Goal: Book appointment/travel/reservation

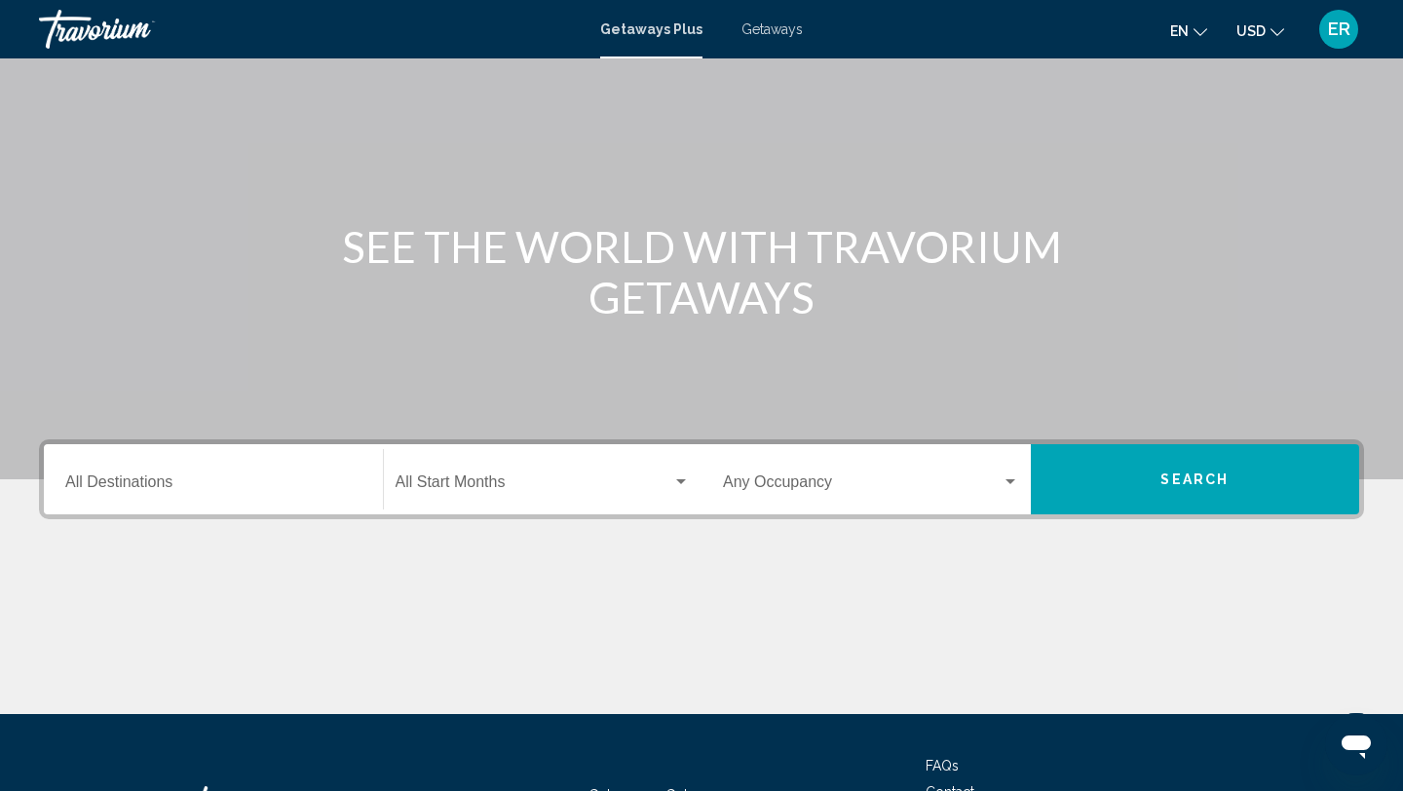
scroll to position [107, 0]
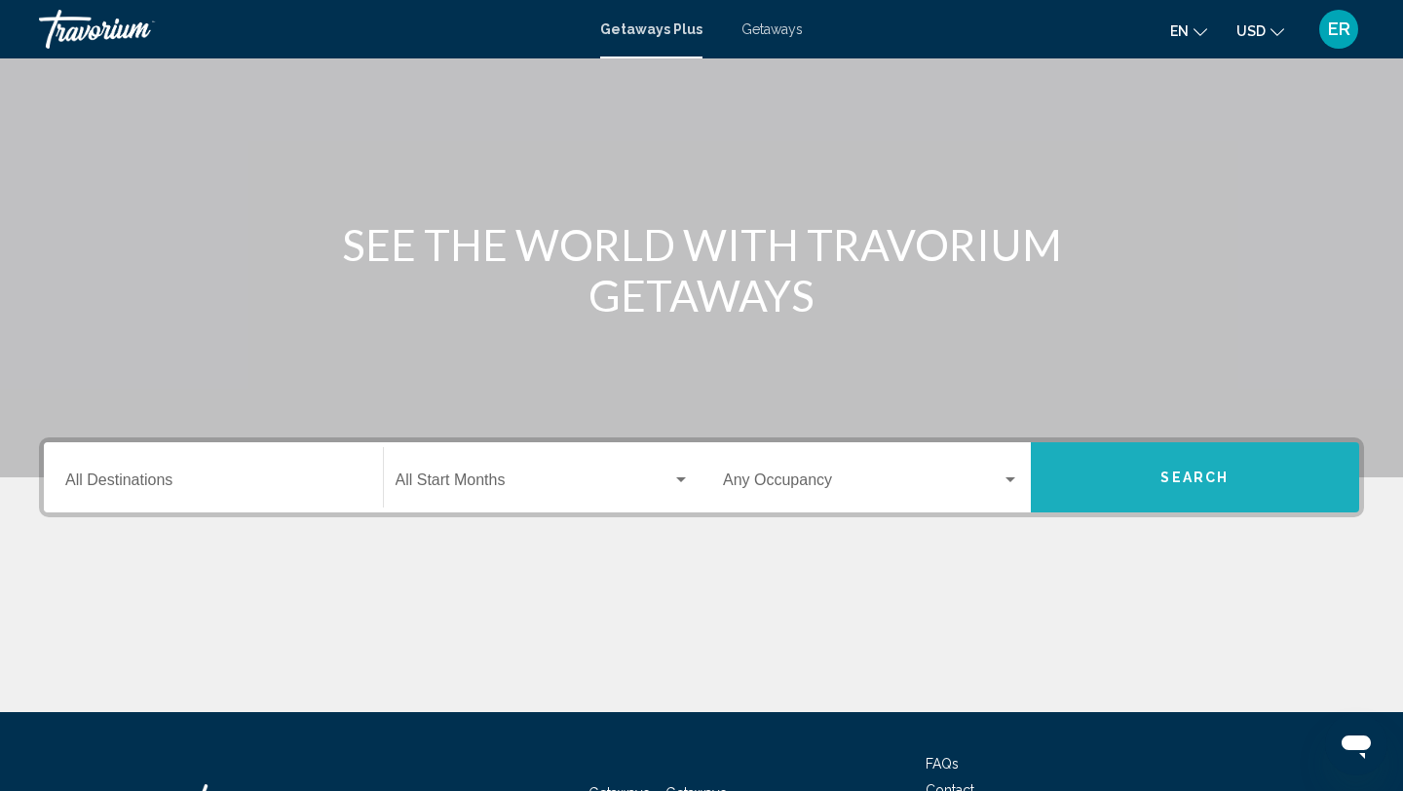
click at [1171, 474] on span "Search" at bounding box center [1194, 479] width 68 height 16
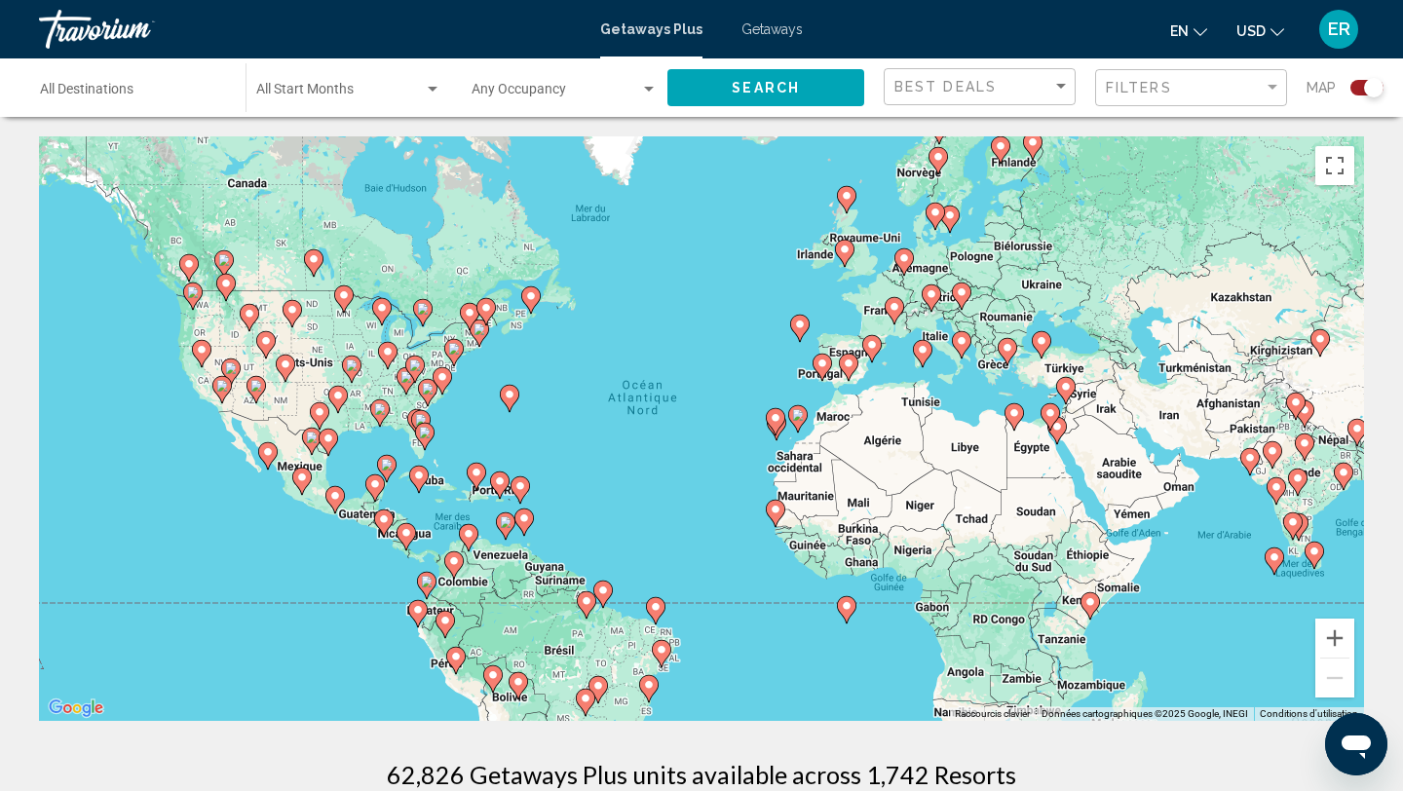
click at [129, 98] on input "Destination All Destinations" at bounding box center [133, 94] width 186 height 16
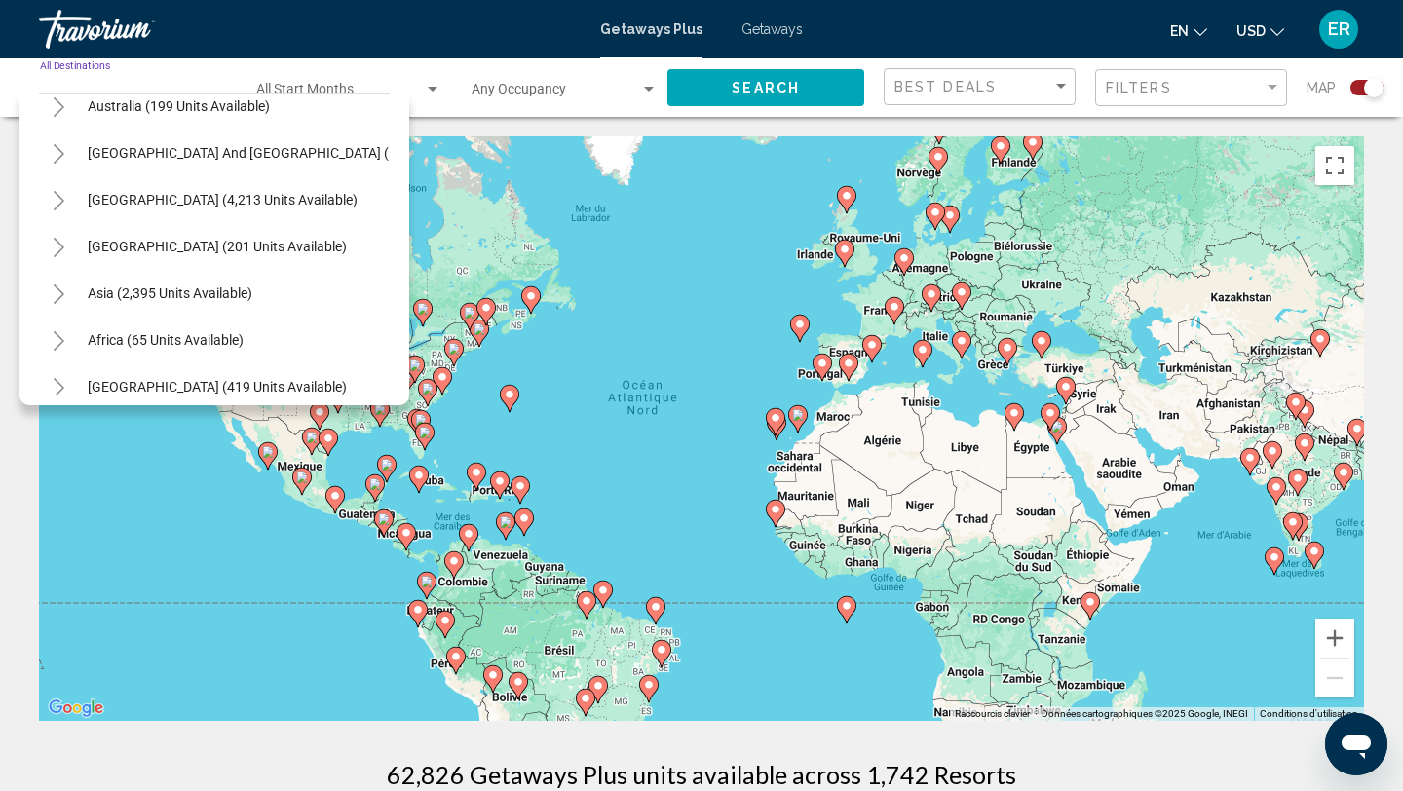
scroll to position [316, 0]
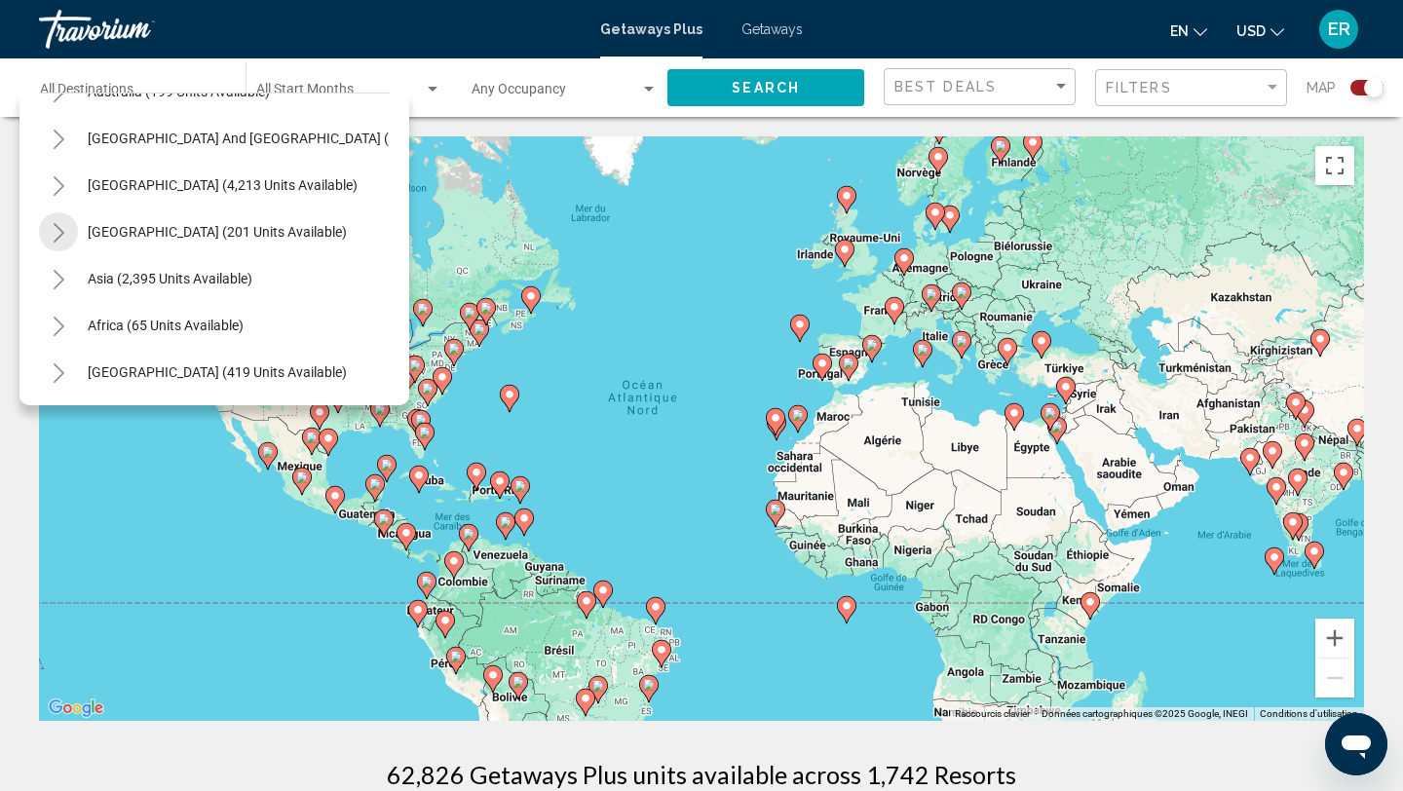
click at [61, 230] on icon "Toggle Central America (201 units available)" at bounding box center [59, 232] width 11 height 19
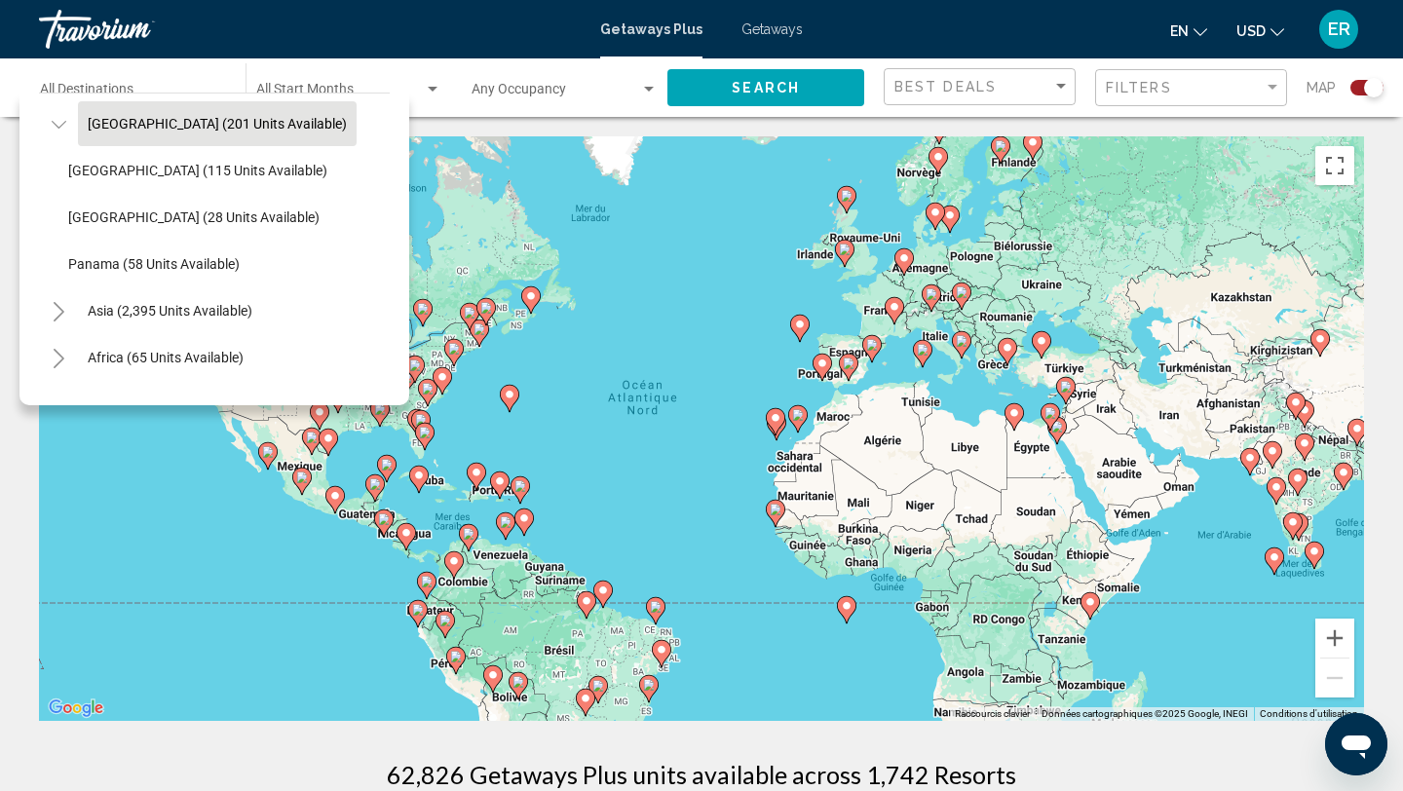
scroll to position [423, 0]
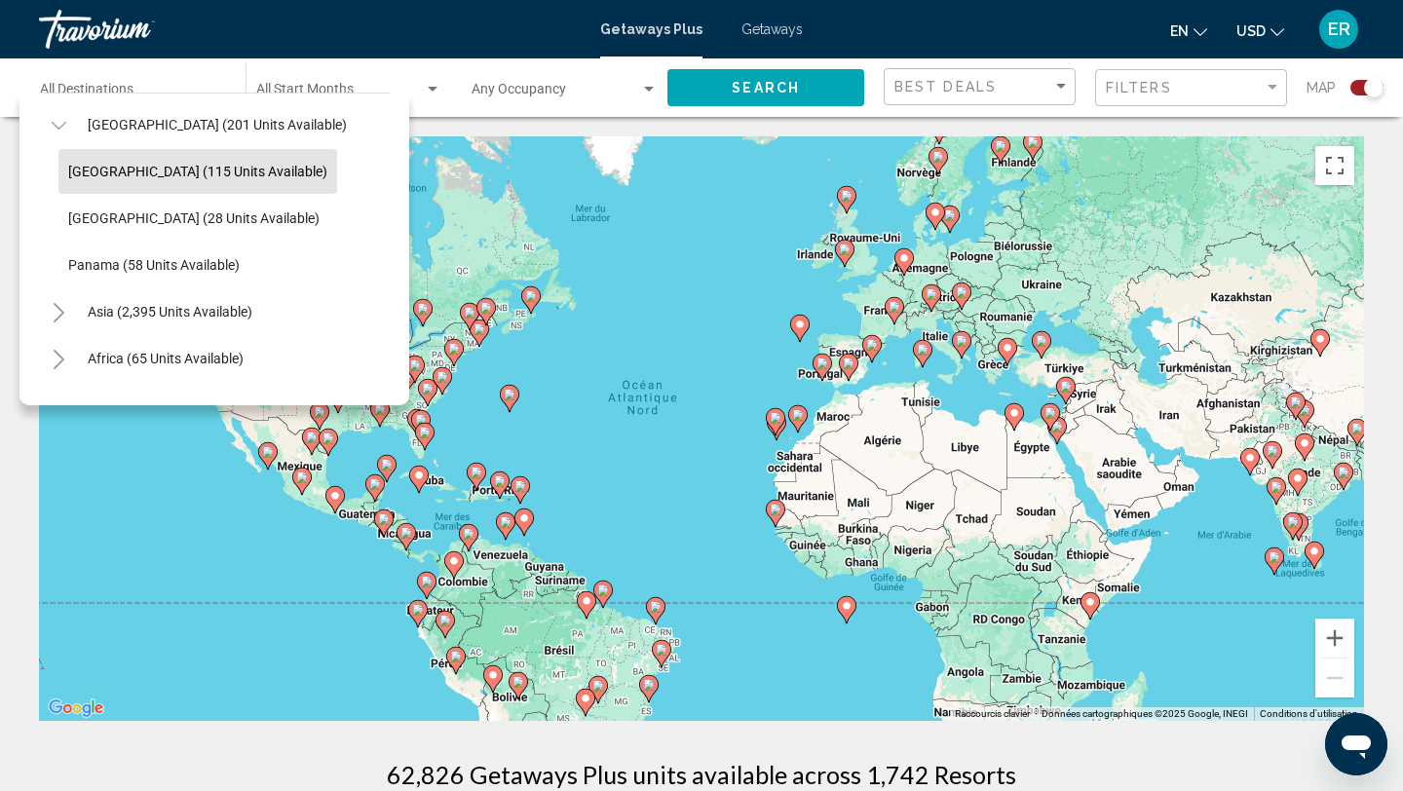
click at [113, 175] on span "[GEOGRAPHIC_DATA] (115 units available)" at bounding box center [197, 172] width 259 height 16
type input "**********"
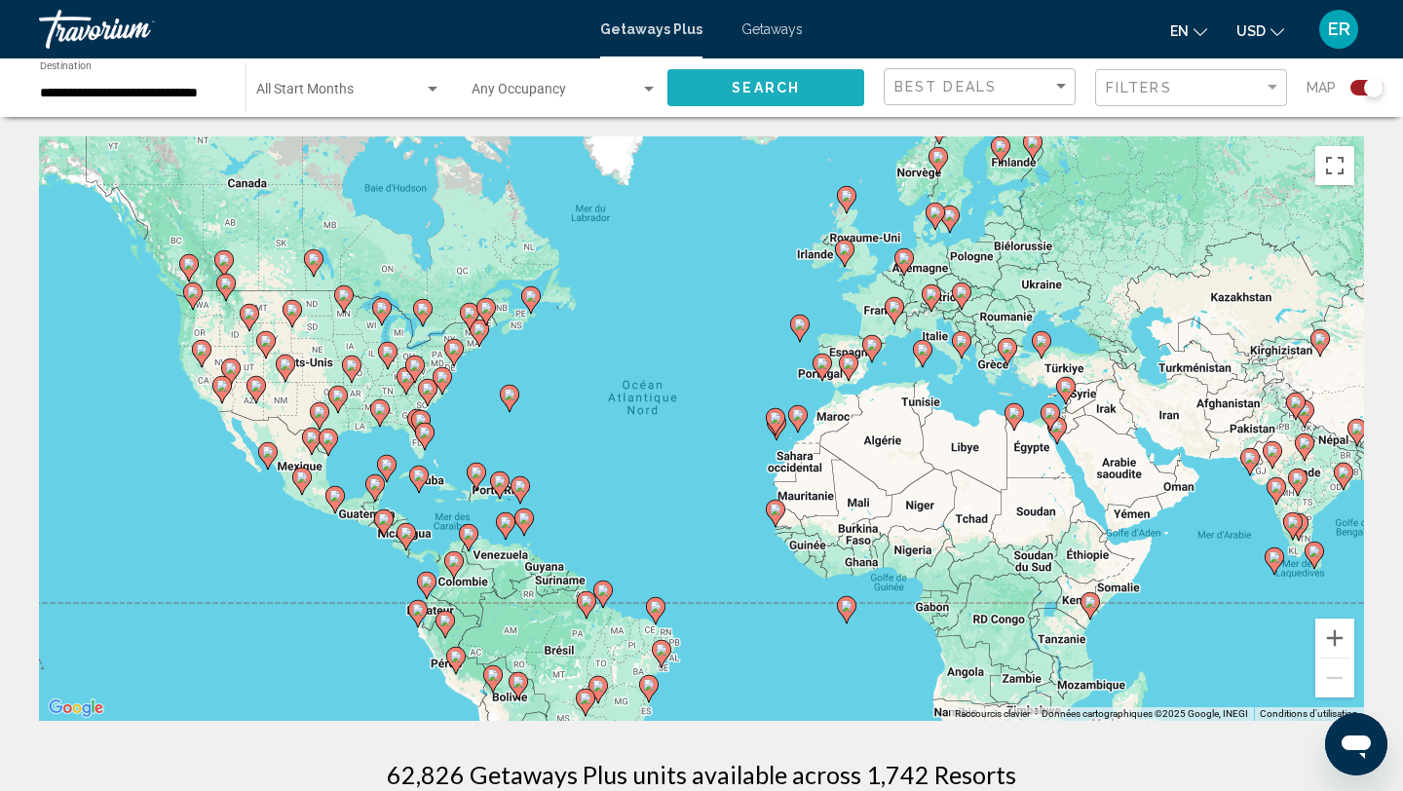
click at [784, 86] on span "Search" at bounding box center [766, 89] width 68 height 16
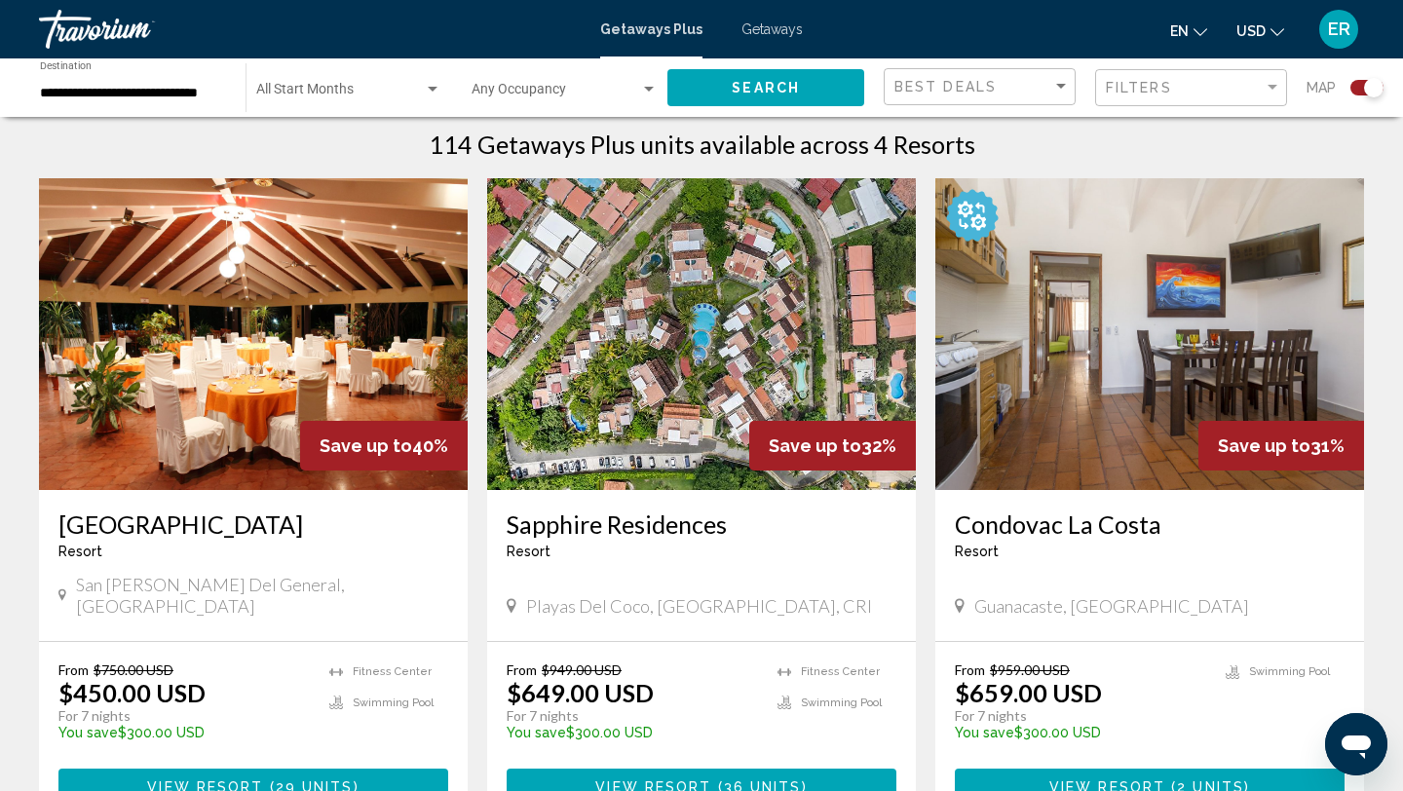
scroll to position [635, 0]
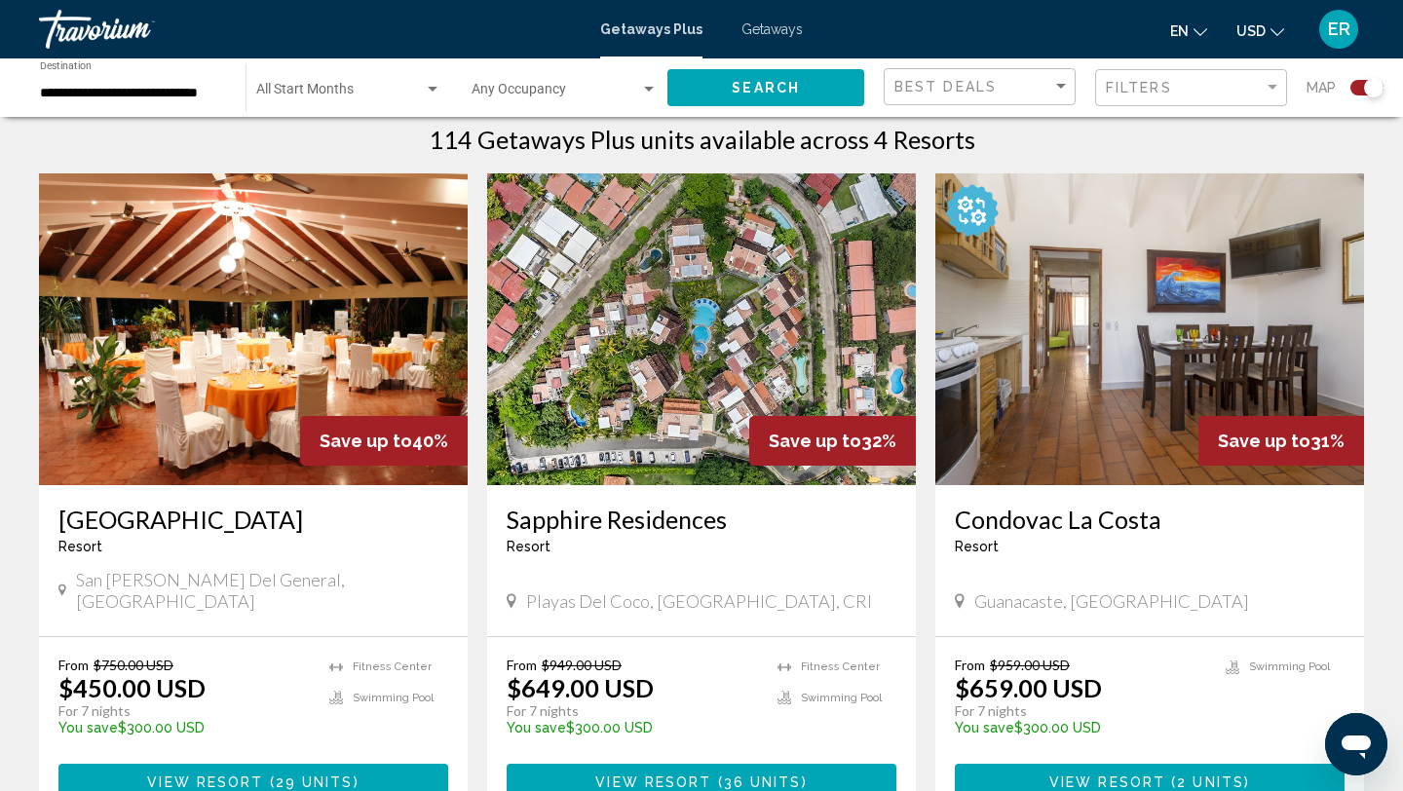
click at [102, 524] on h3 "[GEOGRAPHIC_DATA]" at bounding box center [253, 519] width 390 height 29
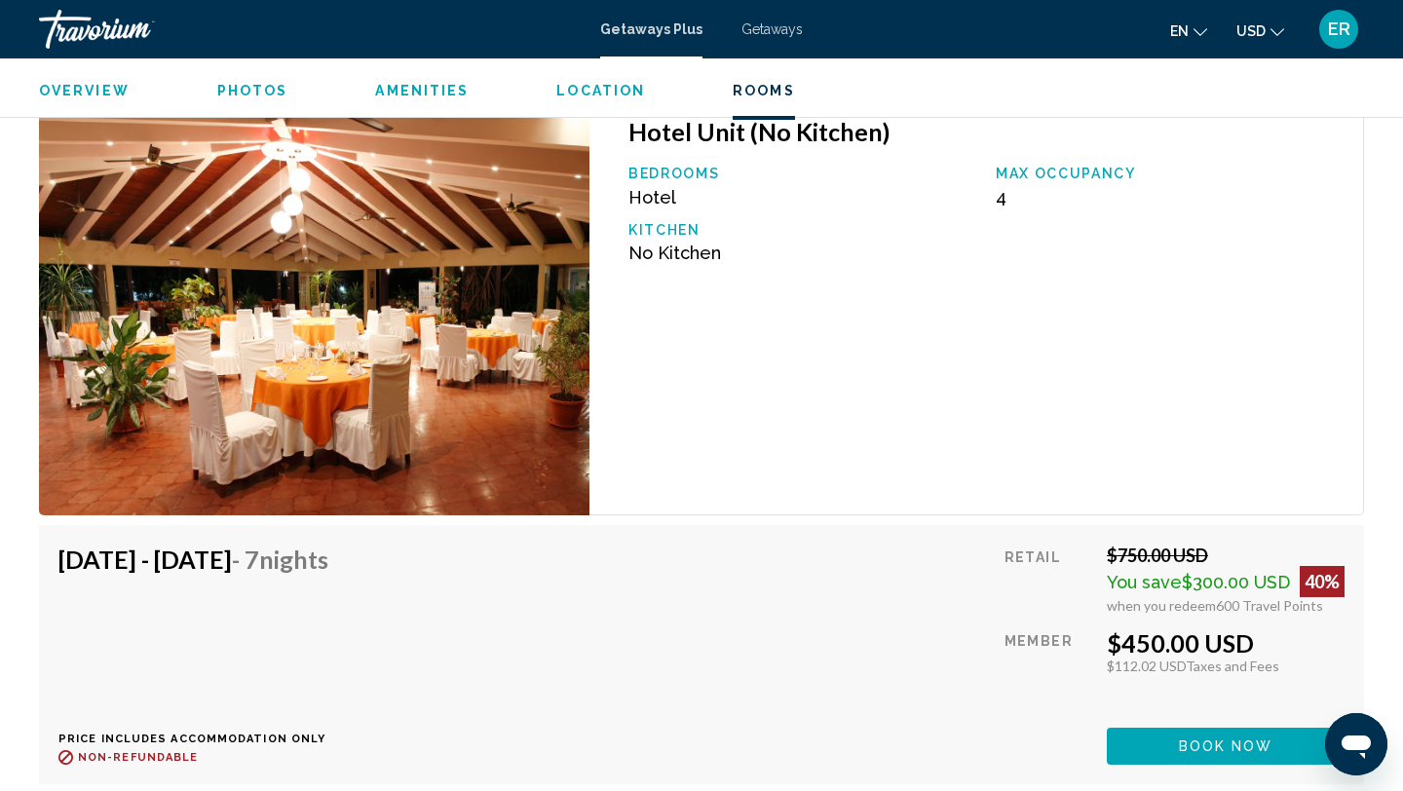
scroll to position [2673, 0]
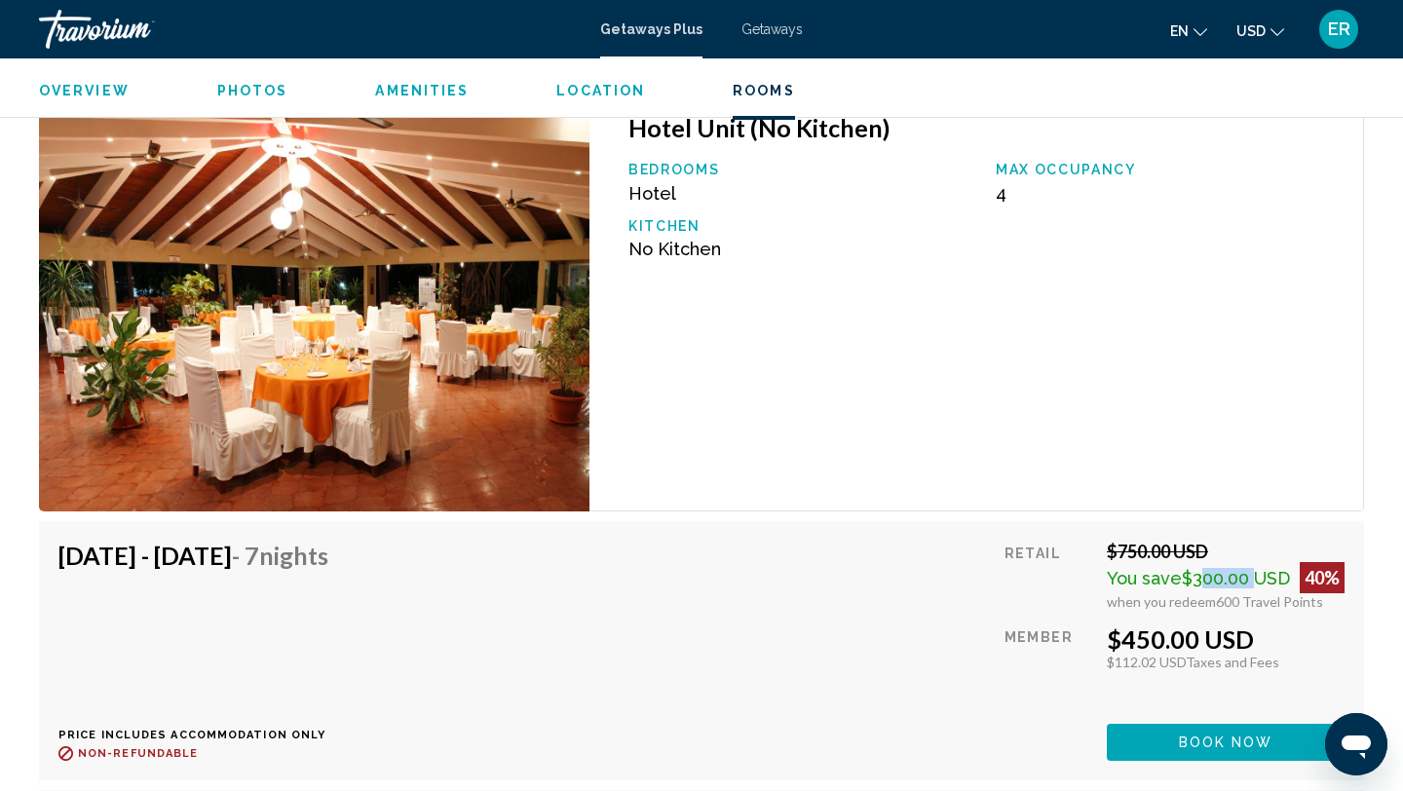
drag, startPoint x: 1194, startPoint y: 579, endPoint x: 1250, endPoint y: 579, distance: 55.5
click at [1250, 579] on span "$300.00 USD" at bounding box center [1236, 578] width 108 height 20
drag, startPoint x: 1213, startPoint y: 603, endPoint x: 1323, endPoint y: 605, distance: 110.1
click at [1323, 605] on div "when you redeem 600 Travel Points" at bounding box center [1226, 601] width 238 height 17
drag, startPoint x: 1185, startPoint y: 578, endPoint x: 1248, endPoint y: 578, distance: 63.3
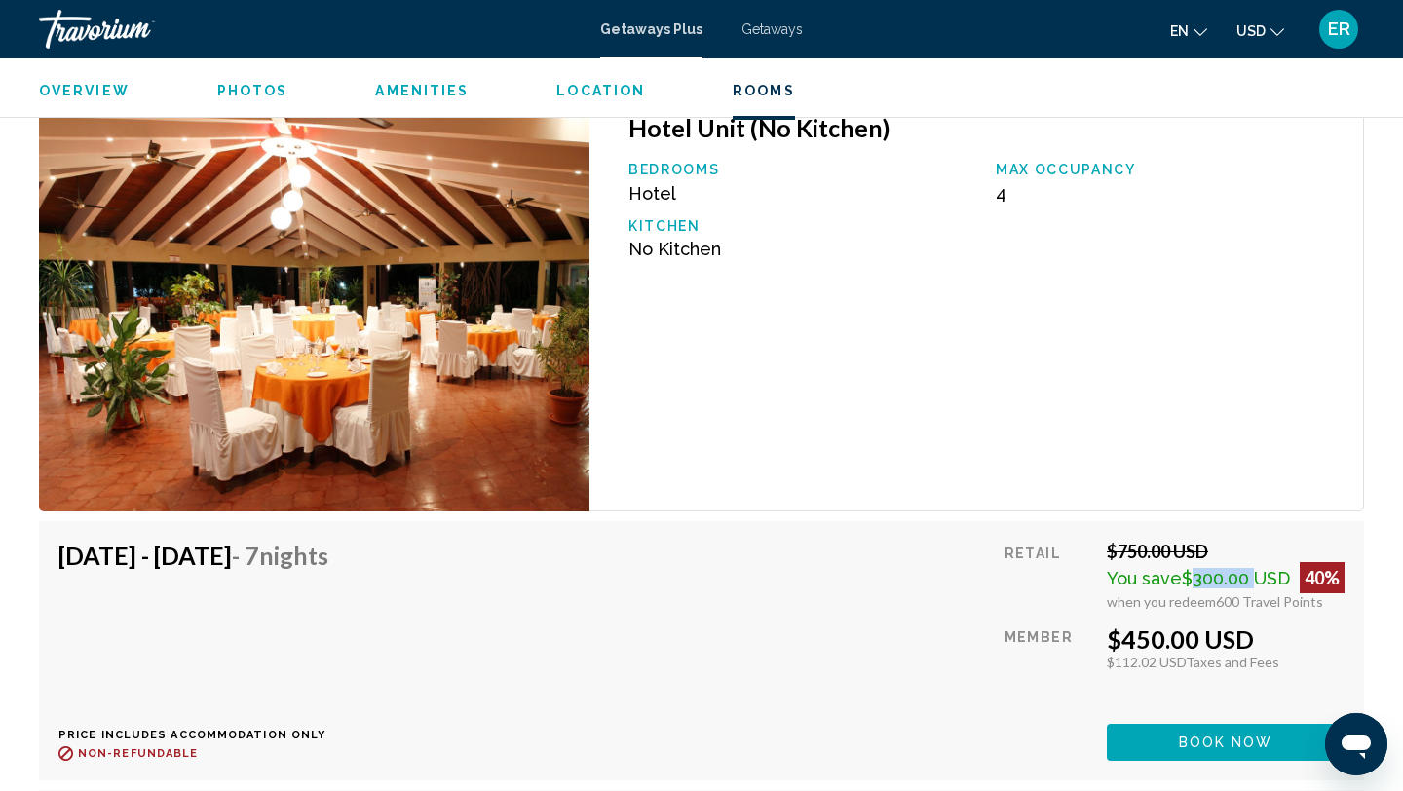
click at [1248, 578] on span "$300.00 USD" at bounding box center [1236, 578] width 108 height 20
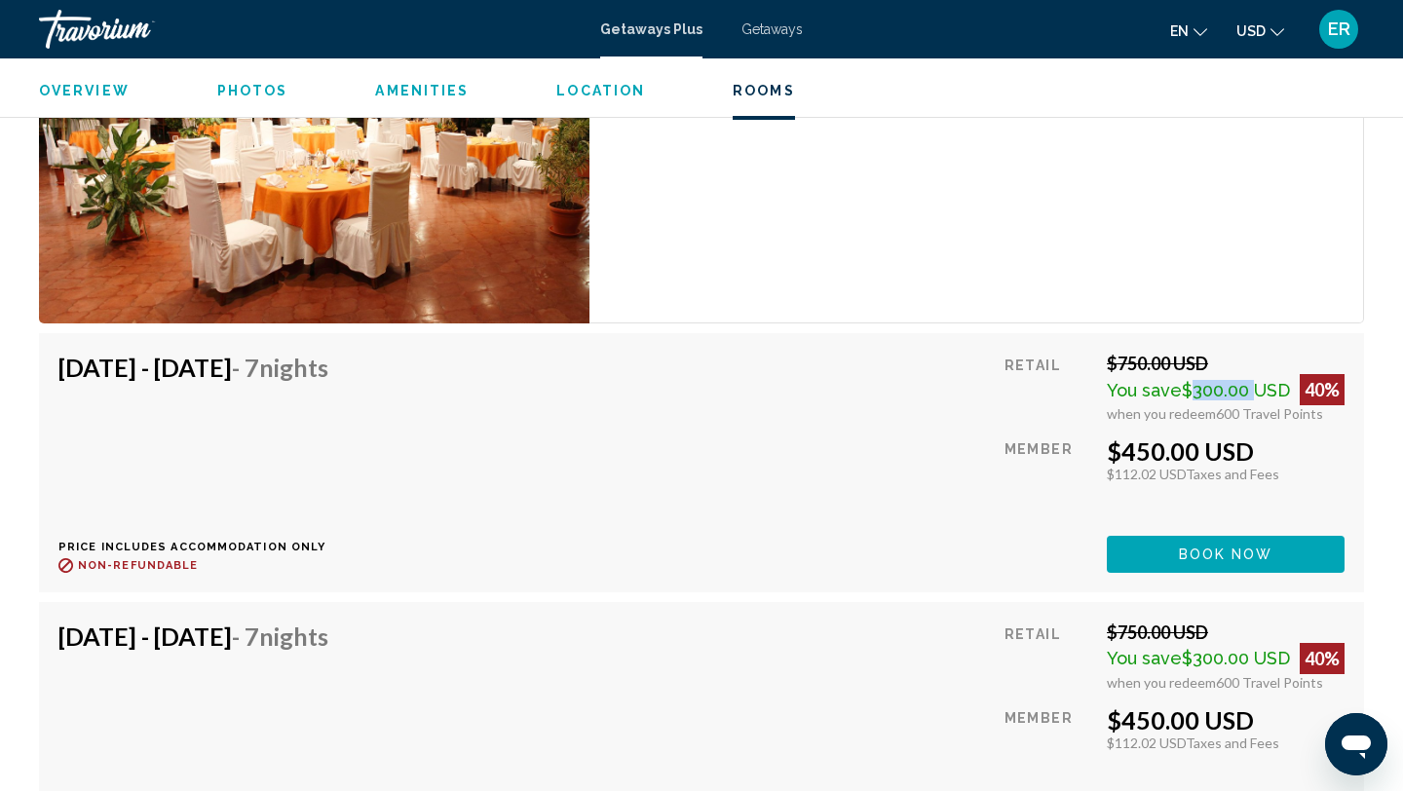
scroll to position [2852, 0]
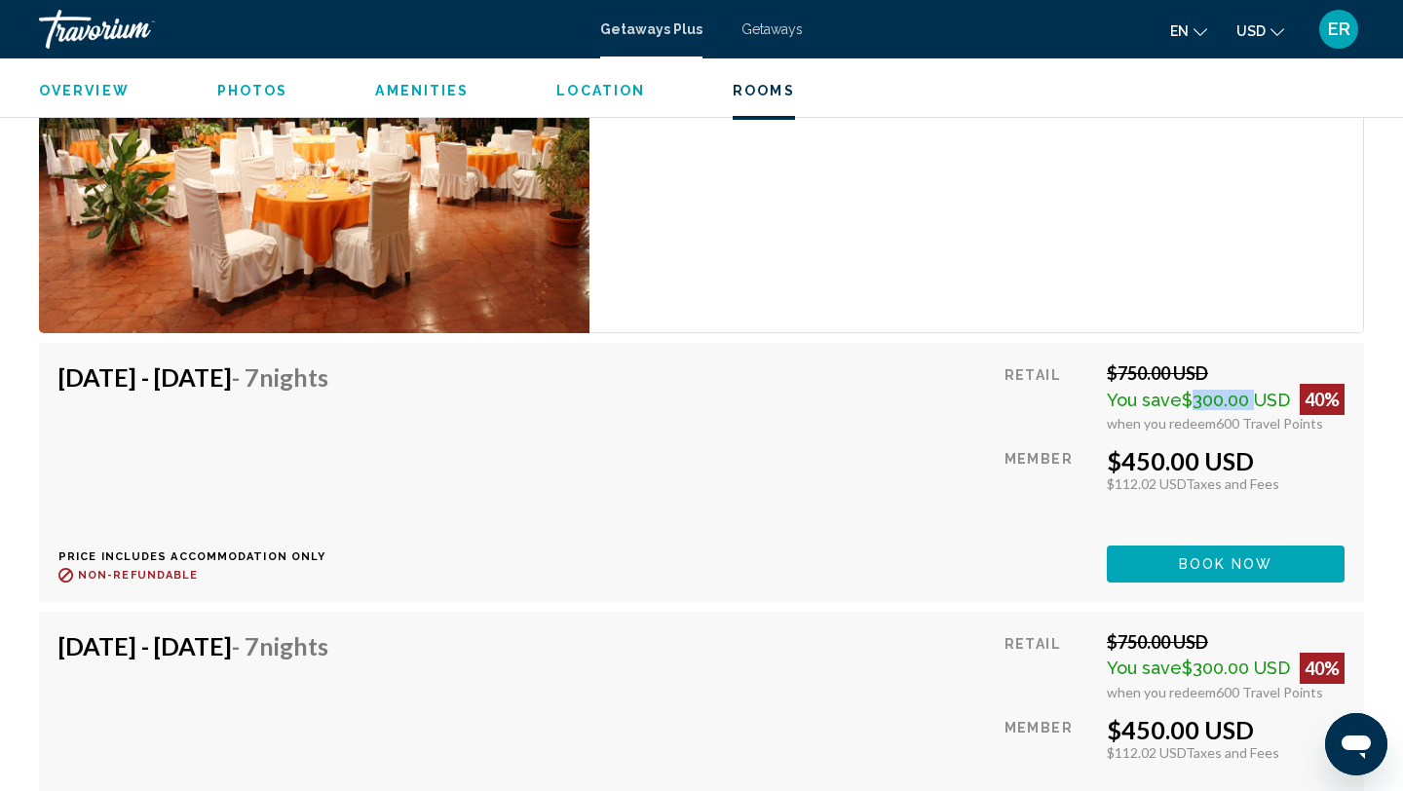
click at [1276, 559] on button "Book now" at bounding box center [1226, 564] width 238 height 36
